Goal: Information Seeking & Learning: Find specific fact

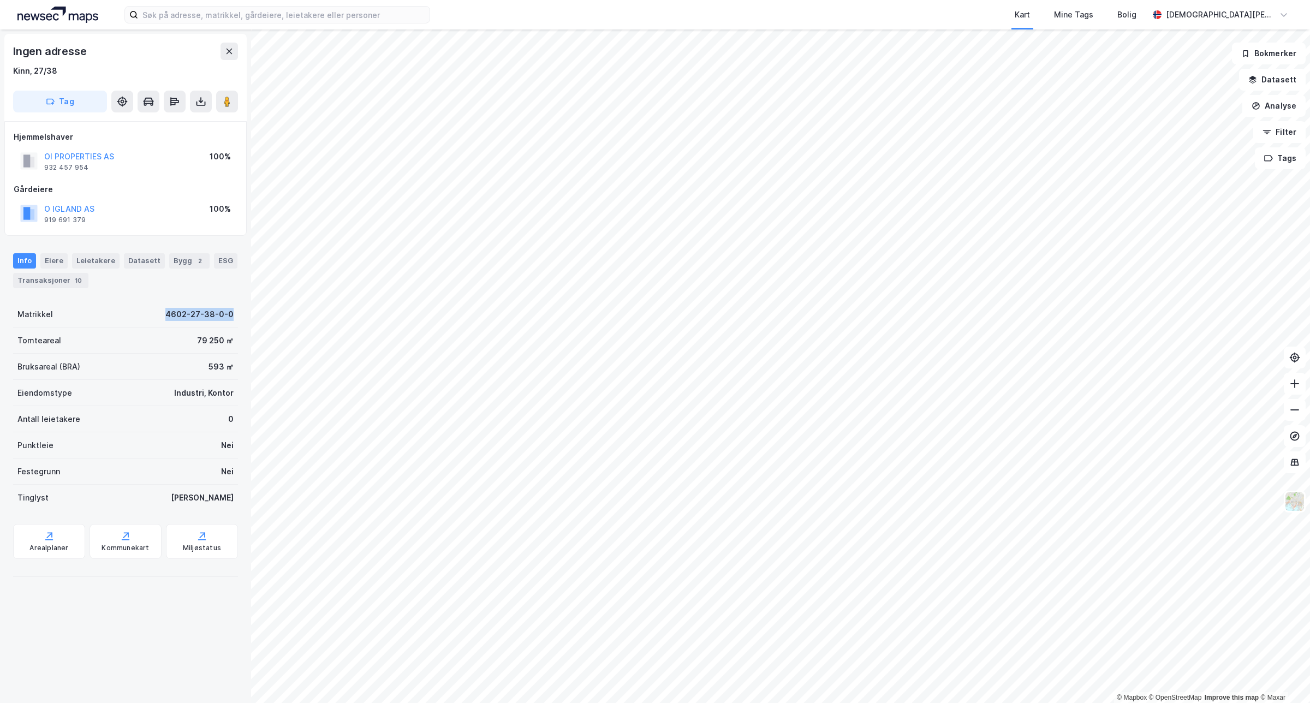
drag, startPoint x: 149, startPoint y: 321, endPoint x: 233, endPoint y: 320, distance: 83.5
click at [233, 320] on div "Ingen adresse Kinn, 27/38 Tag Hjemmelshaver OI PROPERTIES AS 932 457 954 100% G…" at bounding box center [125, 366] width 251 height 674
click at [108, 312] on div "Matrikkel 4602-27-38-0-0" at bounding box center [125, 314] width 225 height 26
drag, startPoint x: 137, startPoint y: 317, endPoint x: 228, endPoint y: 316, distance: 91.2
click at [228, 316] on div "Ingen adresse Kinn, 27/38 Tag Hjemmelshaver OI PROPERTIES AS 932 457 954 100% G…" at bounding box center [125, 366] width 251 height 674
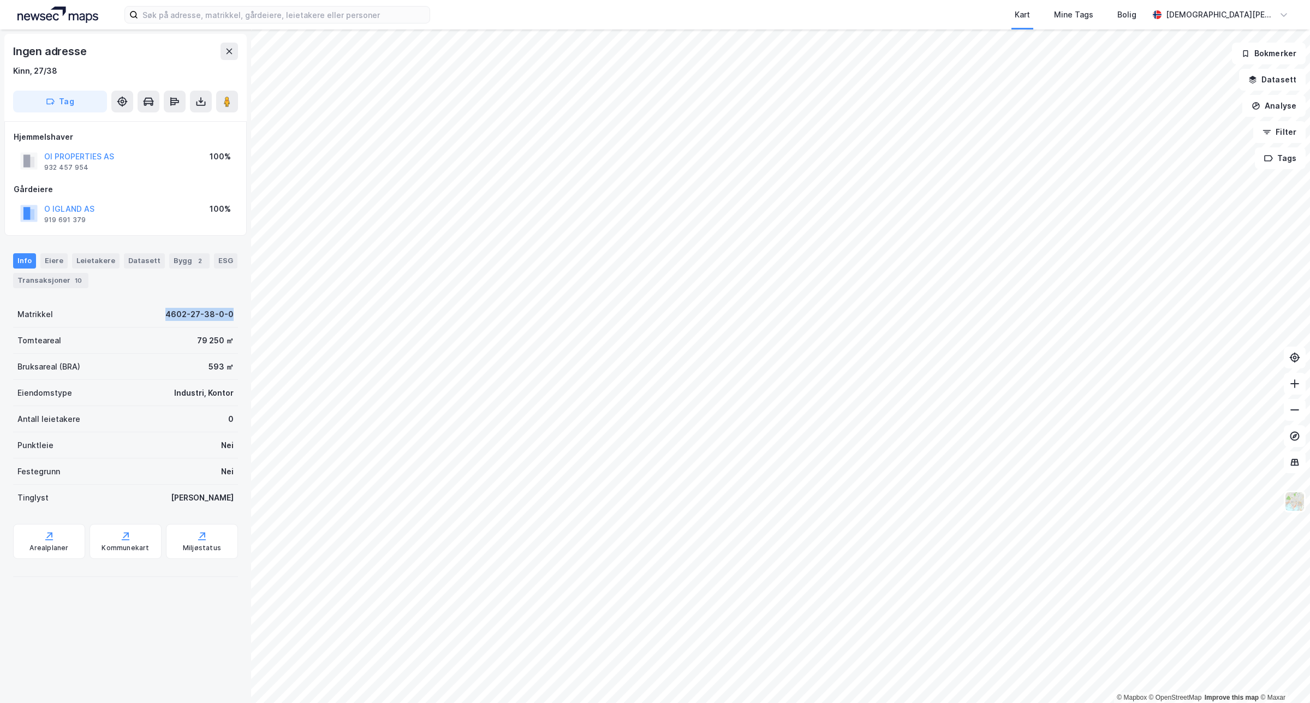
copy div "4602-27-38-0-0"
drag, startPoint x: 135, startPoint y: 314, endPoint x: 228, endPoint y: 315, distance: 93.4
click at [228, 315] on div "Ingen adresse Kinn, 27/20 Tag Hjemmelshaver WIS HOLDING II AS 829 055 422 100% …" at bounding box center [125, 366] width 251 height 674
copy div "4602-27-20-0-0"
drag, startPoint x: 150, startPoint y: 317, endPoint x: 229, endPoint y: 316, distance: 79.2
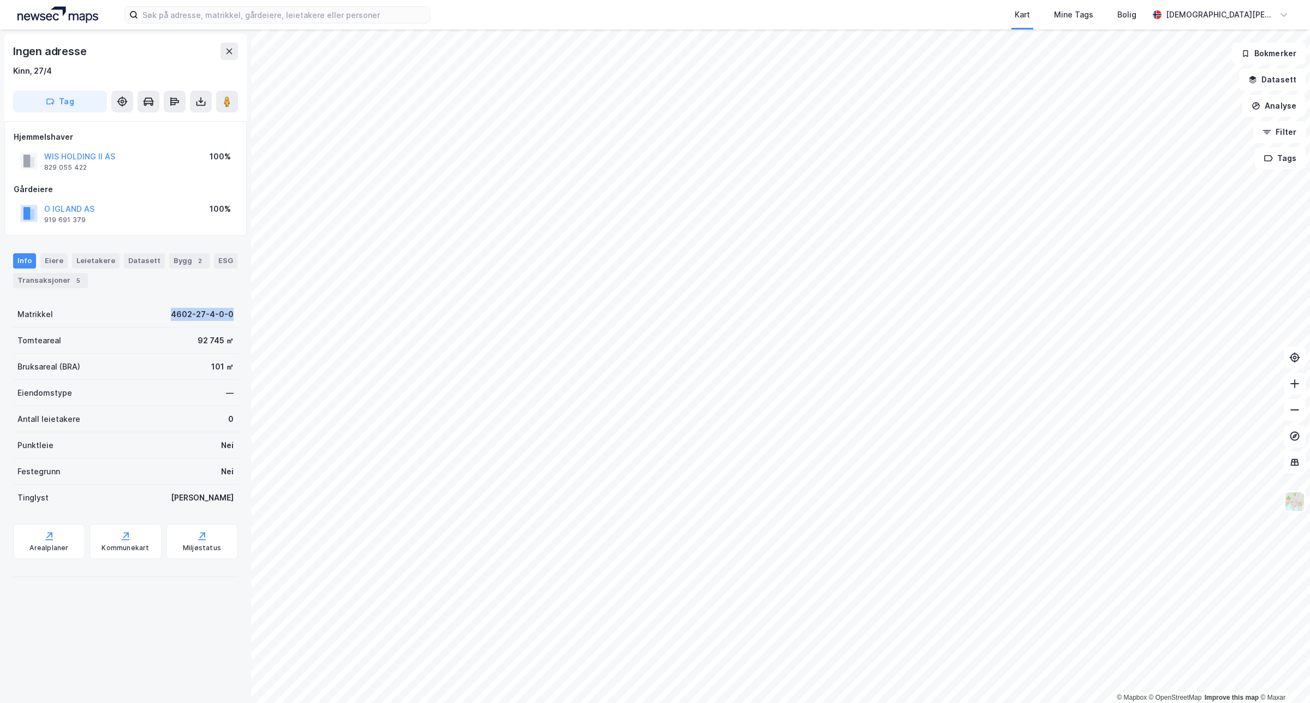
click at [229, 316] on div "Ingen adresse Kinn, 27/4 Tag Hjemmelshaver WIS HOLDING II AS 829 055 422 100% G…" at bounding box center [125, 366] width 251 height 674
copy div "4602-27-4-0-0"
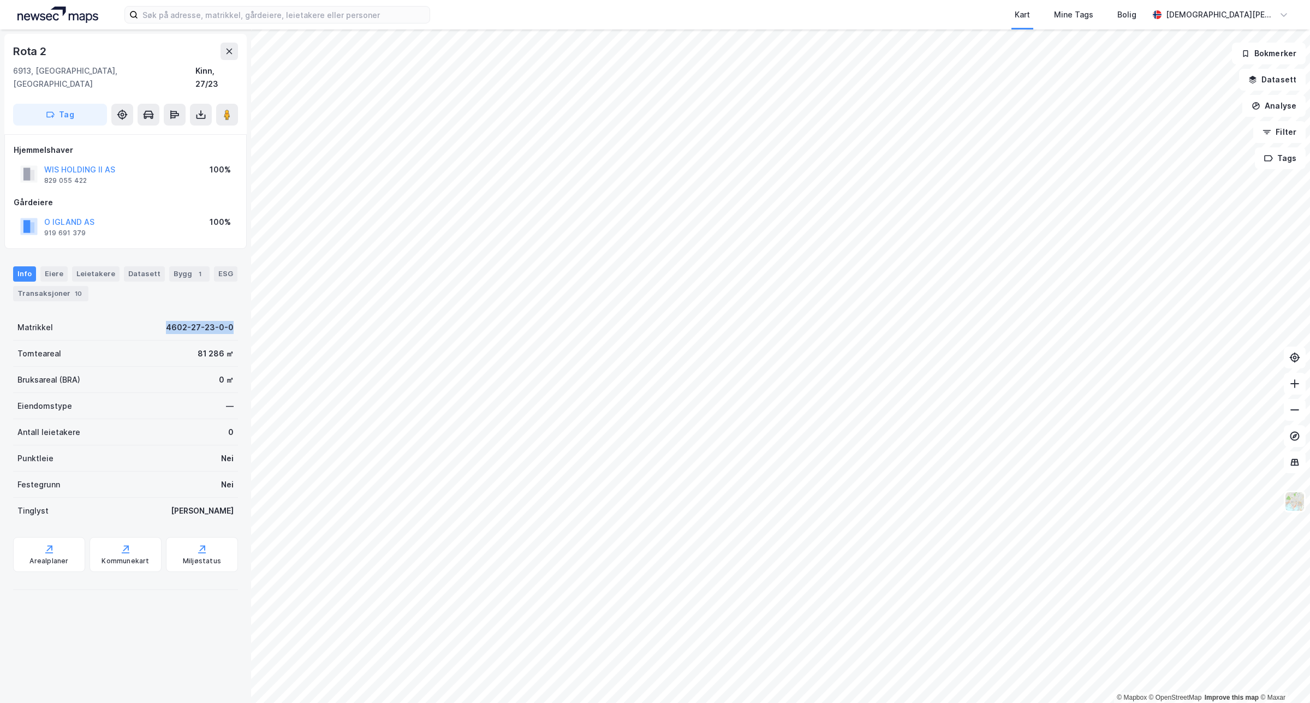
drag, startPoint x: 135, startPoint y: 312, endPoint x: 228, endPoint y: 318, distance: 93.0
click at [228, 318] on div "Rota 2 6913, [GEOGRAPHIC_DATA], [GEOGRAPHIC_DATA], 27/23 Tag Hjemmelshaver WIS …" at bounding box center [125, 366] width 251 height 674
copy div "4602-27-23-0-0"
click at [61, 266] on div "Eiere" at bounding box center [53, 273] width 27 height 15
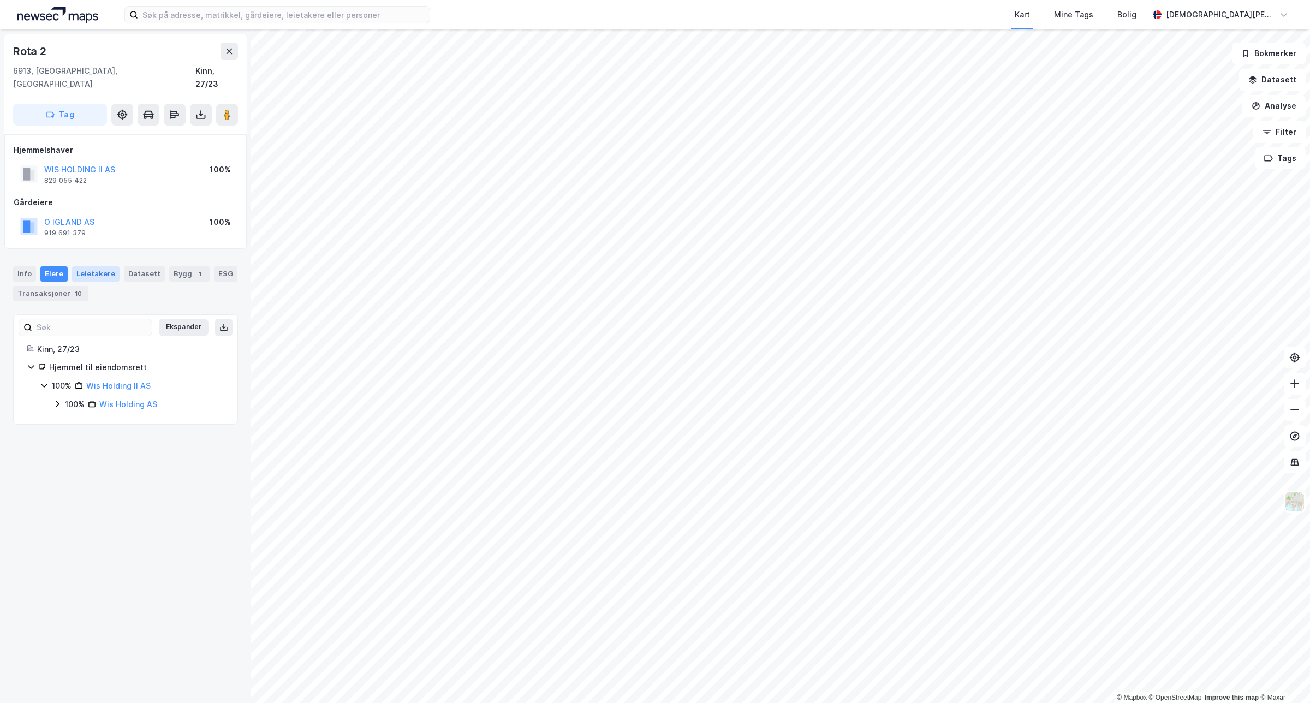
click at [80, 266] on div "Leietakere" at bounding box center [95, 273] width 47 height 15
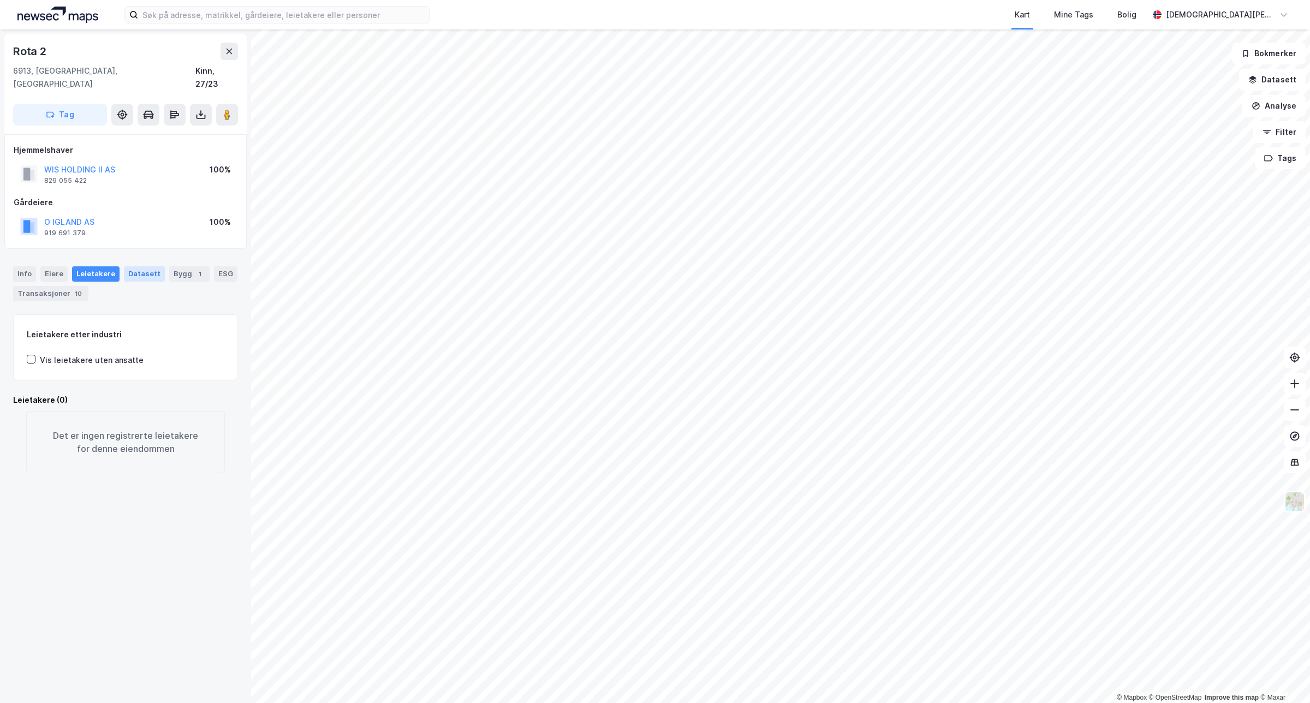
click at [133, 266] on div "Datasett" at bounding box center [144, 273] width 41 height 15
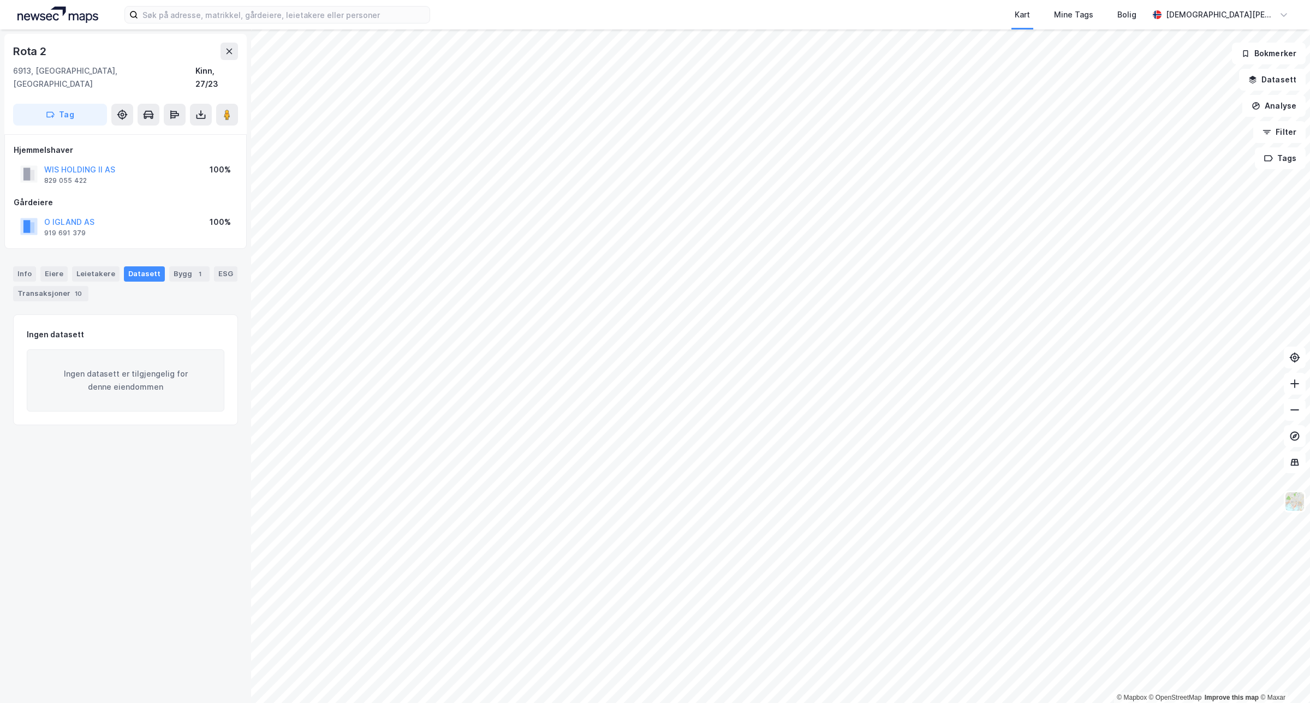
click at [160, 266] on div "Info [PERSON_NAME] Datasett Bygg 1 ESG Transaksjoner 10" at bounding box center [125, 283] width 225 height 35
click at [169, 266] on div "Bygg 1" at bounding box center [189, 273] width 40 height 15
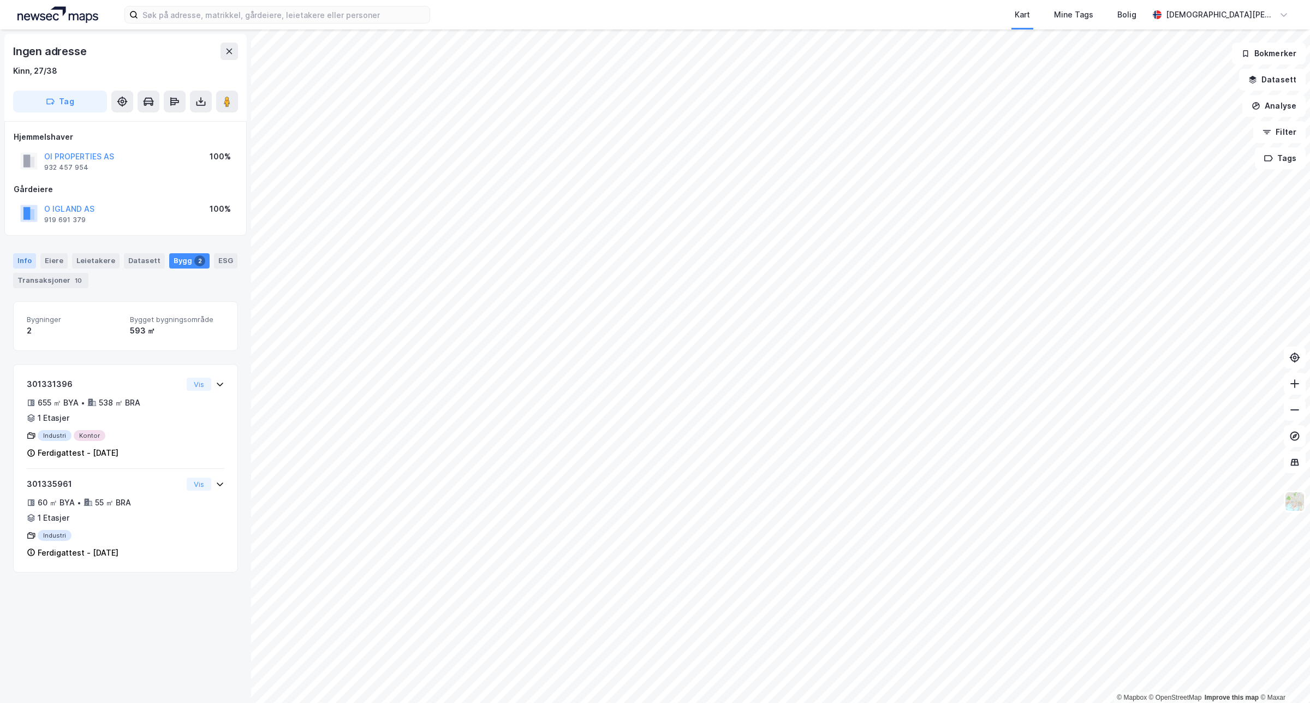
click at [17, 260] on div "Info" at bounding box center [24, 260] width 23 height 15
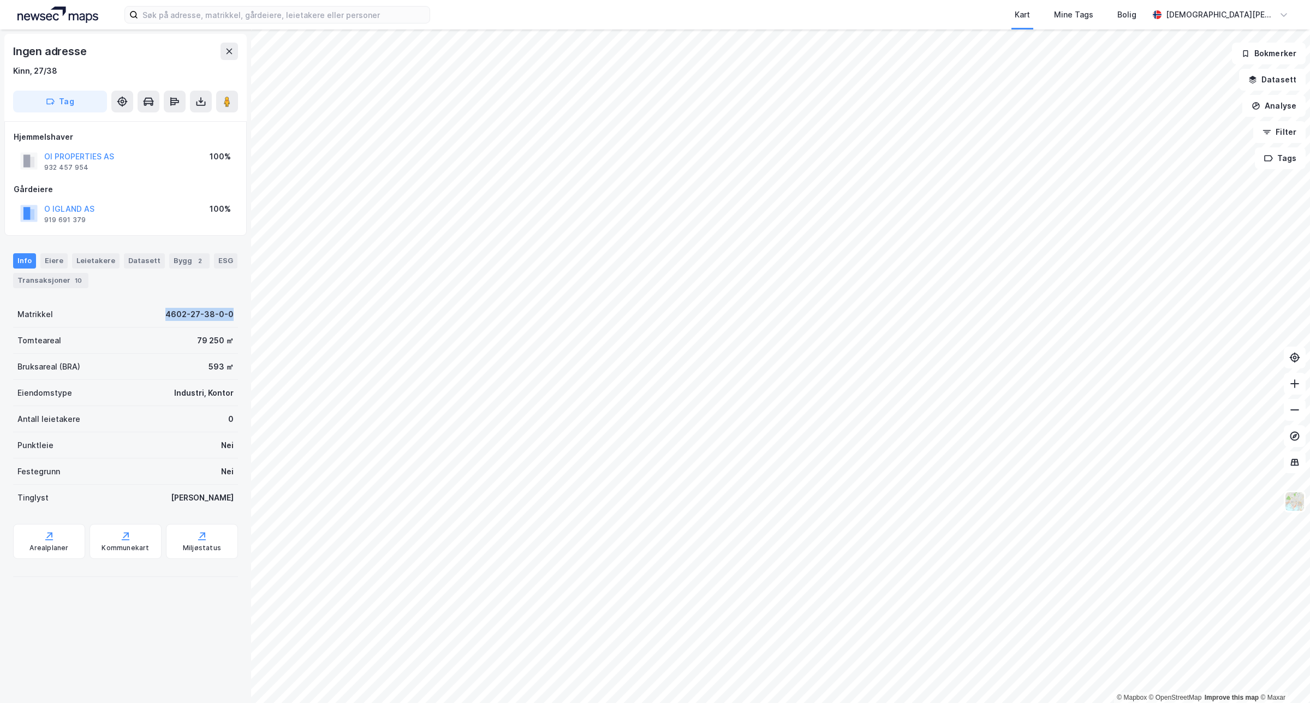
drag, startPoint x: 156, startPoint y: 314, endPoint x: 224, endPoint y: 319, distance: 68.5
click at [224, 319] on div "Matrikkel 4602-27-38-0-0" at bounding box center [125, 314] width 225 height 26
copy div "4602-27-38-0-0"
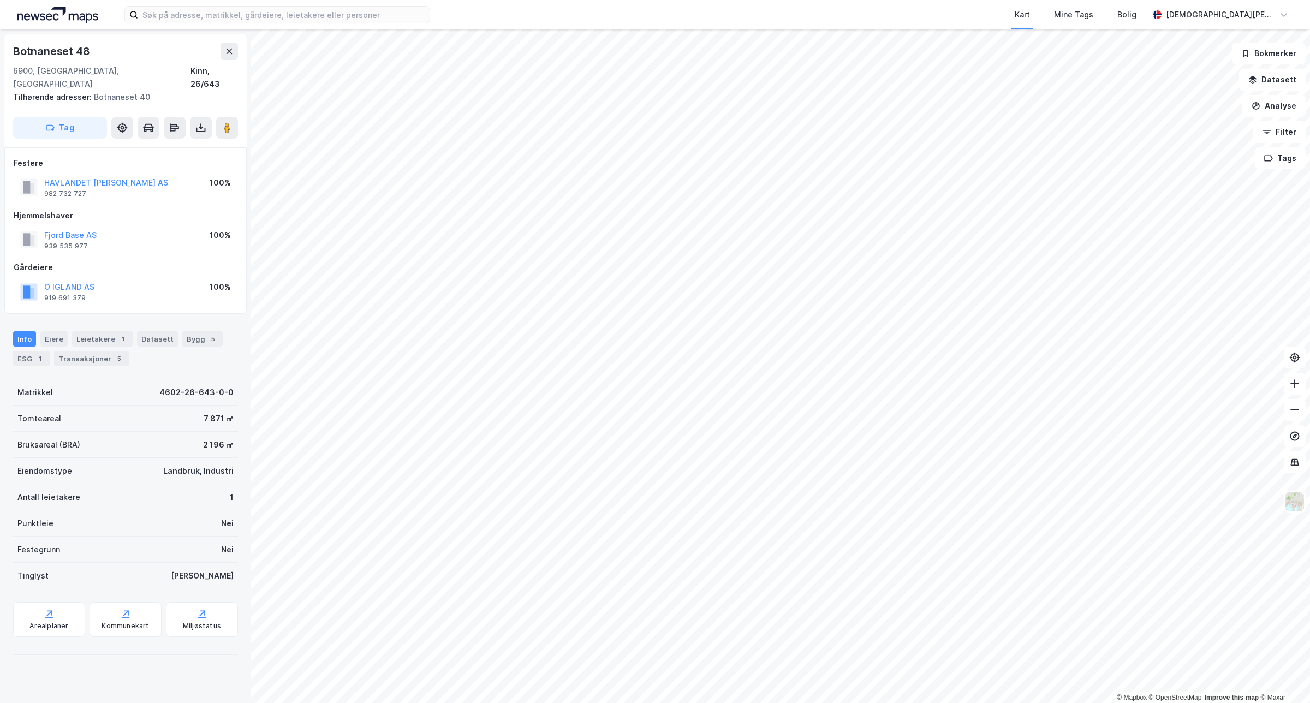
click at [159, 386] on div "4602-26-643-0-0" at bounding box center [196, 392] width 74 height 13
click at [115, 389] on div "Matrikkel 4602-26-643-0-0" at bounding box center [125, 392] width 225 height 26
click at [121, 383] on div "Matrikkel 4602-26-643-0-0" at bounding box center [125, 392] width 225 height 26
drag, startPoint x: 129, startPoint y: 378, endPoint x: 230, endPoint y: 388, distance: 101.5
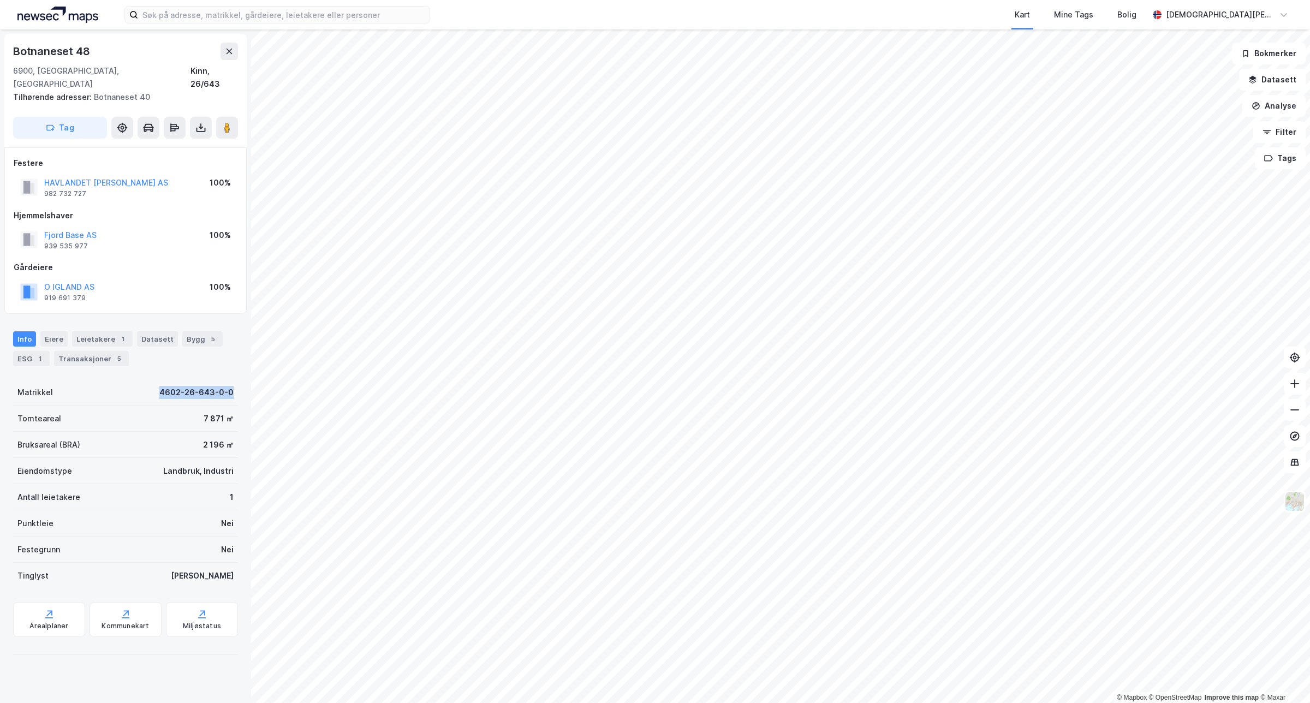
click at [230, 388] on div "Botnaneset 48 6900, [GEOGRAPHIC_DATA], [GEOGRAPHIC_DATA], 26/643 Tilhørende adr…" at bounding box center [125, 366] width 251 height 674
copy div "4602-26-643-0-0"
